Goal: Find specific page/section: Find specific page/section

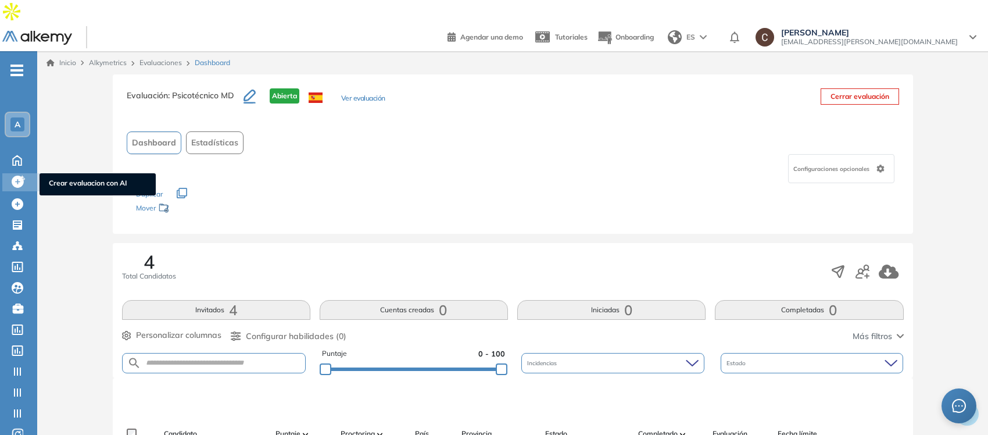
click at [17, 176] on icon at bounding box center [18, 182] width 12 height 12
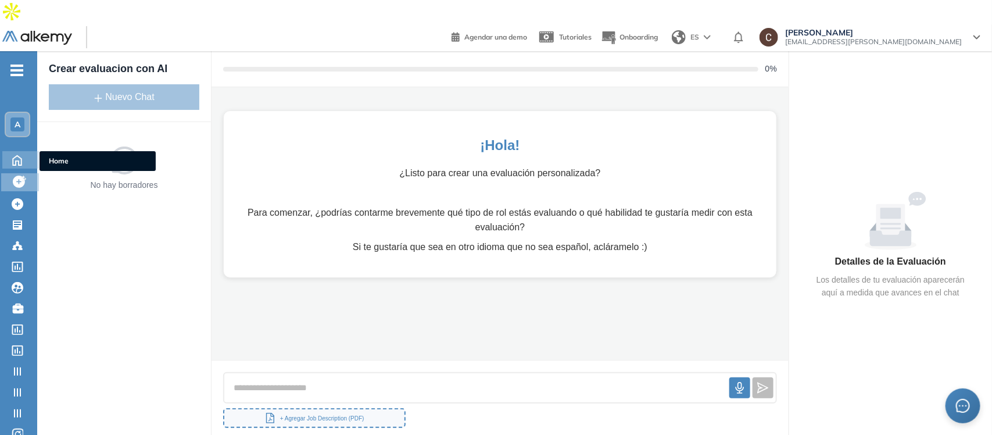
click at [12, 152] on icon at bounding box center [17, 159] width 20 height 14
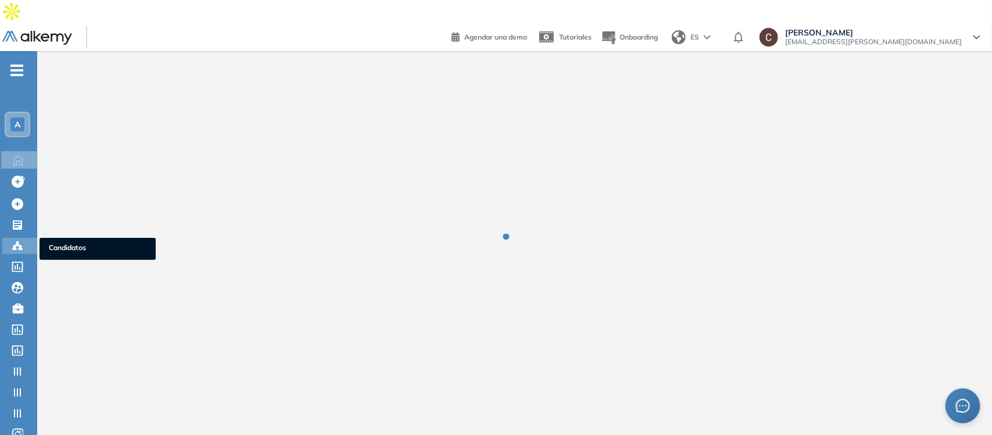
click at [12, 240] on icon at bounding box center [18, 246] width 12 height 12
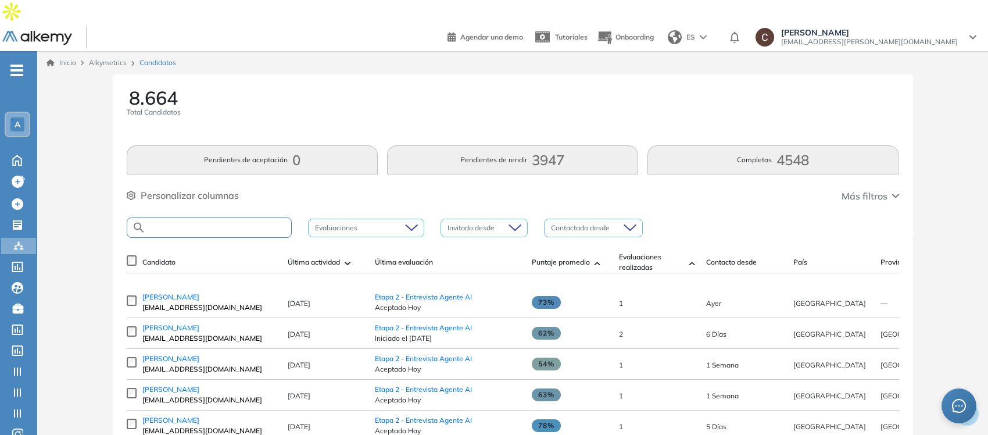
click at [164, 223] on input "text" at bounding box center [218, 227] width 145 height 9
paste input "**********"
type input "**********"
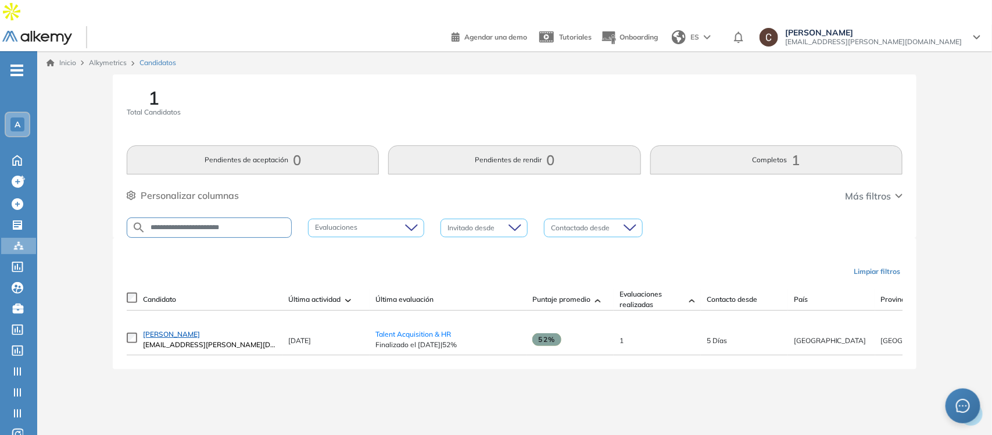
click at [174, 330] on span "[PERSON_NAME]" at bounding box center [171, 334] width 57 height 9
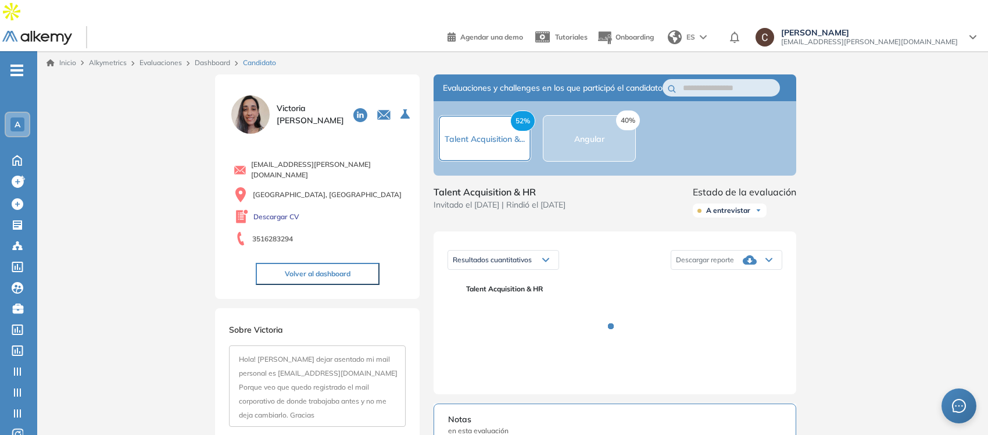
click at [606, 135] on div "40% Angular" at bounding box center [589, 138] width 93 height 46
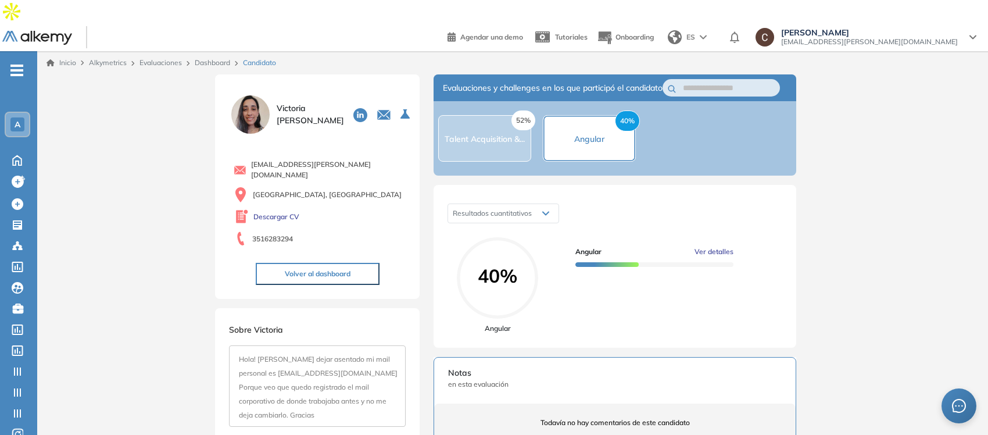
click at [16, 70] on ul "A Home Home Crear evaluacion con AI Crear evaluacion con AI Crear Evaluación Cr…" at bounding box center [18, 268] width 37 height 396
click at [15, 65] on span "-" at bounding box center [16, 69] width 13 height 9
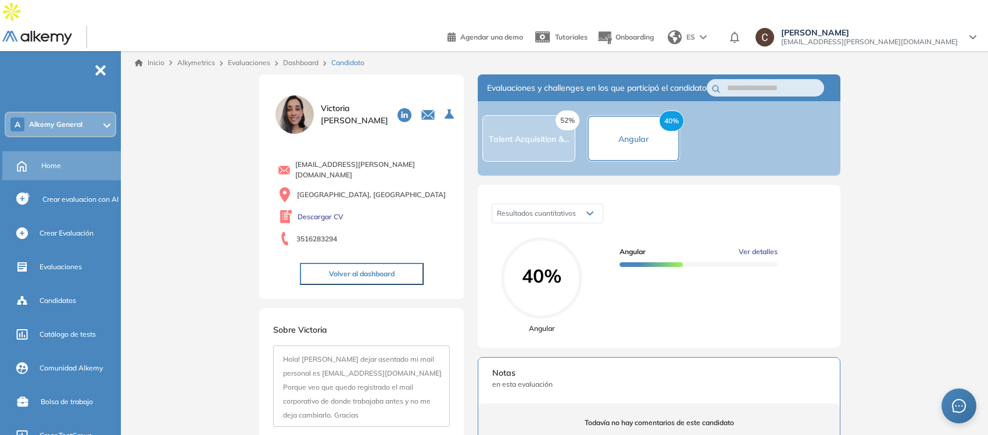
click at [55, 160] on span "Home" at bounding box center [51, 165] width 20 height 10
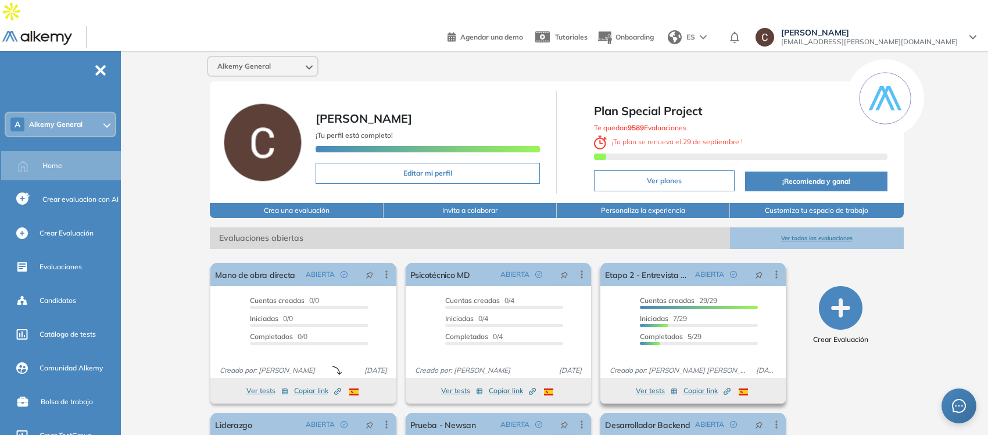
click at [695, 385] on span "Copiar link Created by potrace 1.16, written by [PERSON_NAME] [DATE]-[DATE]" at bounding box center [707, 390] width 47 height 10
